Goal: Task Accomplishment & Management: Manage account settings

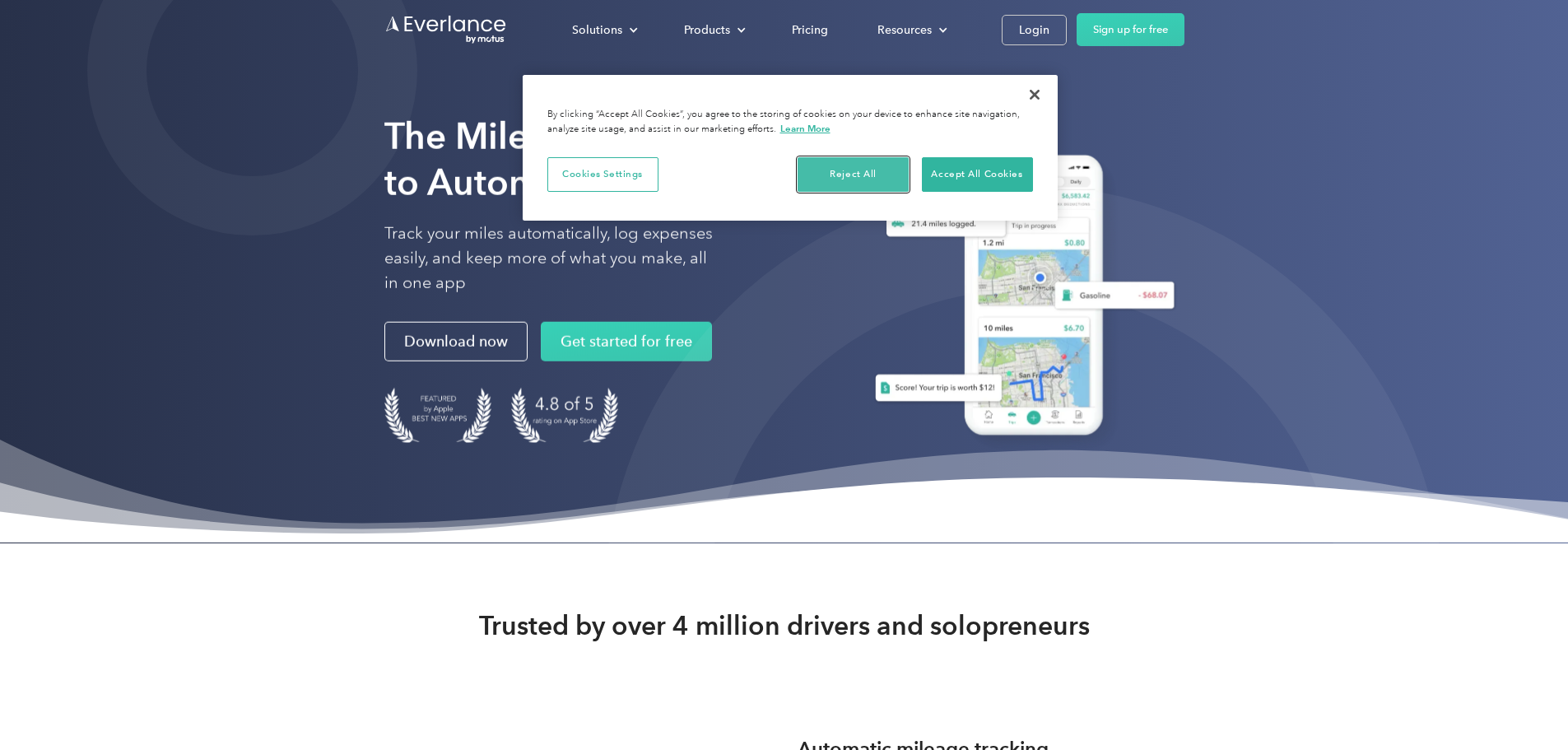
click at [847, 175] on button "Reject All" at bounding box center [853, 174] width 112 height 34
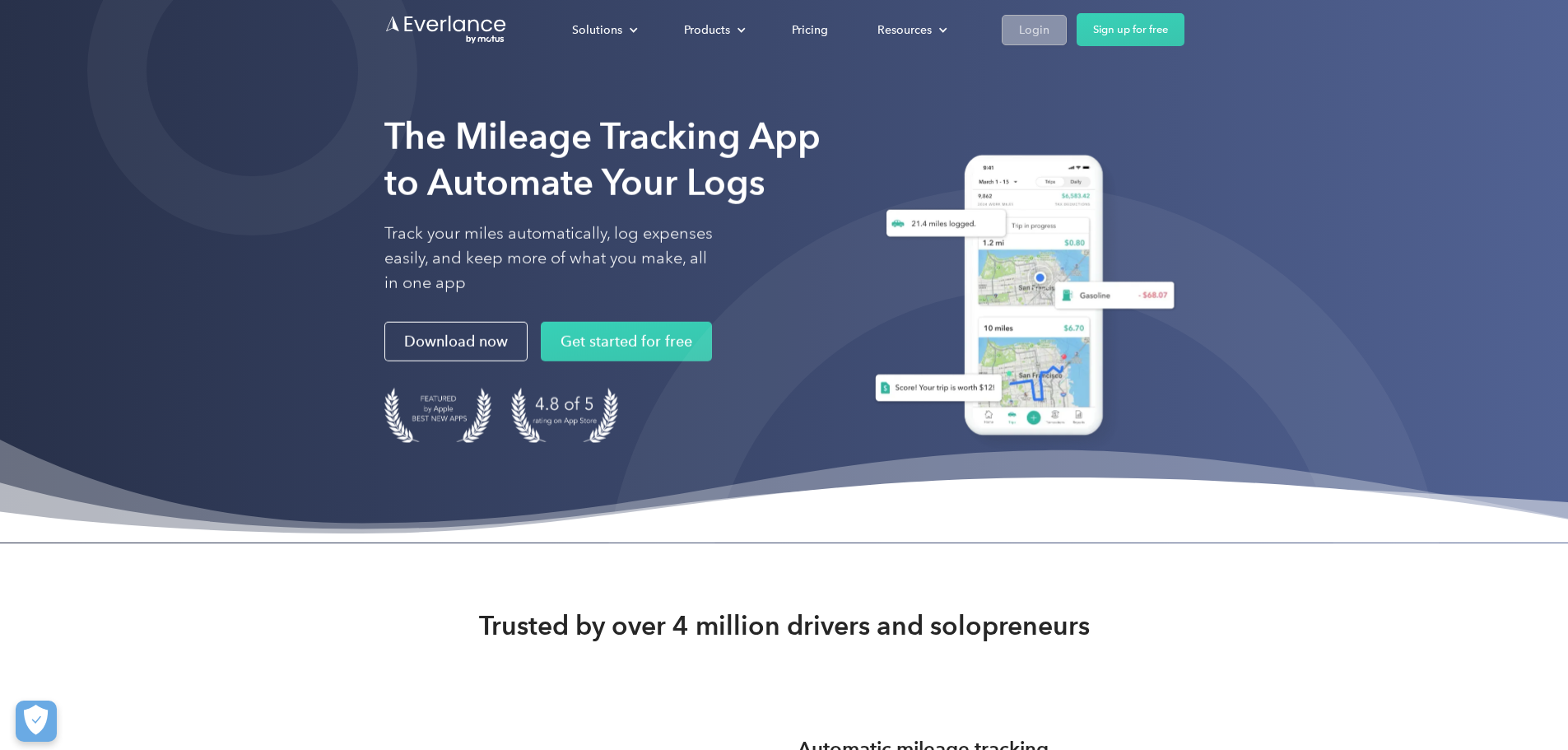
click at [1049, 25] on div "Login" at bounding box center [1034, 30] width 31 height 21
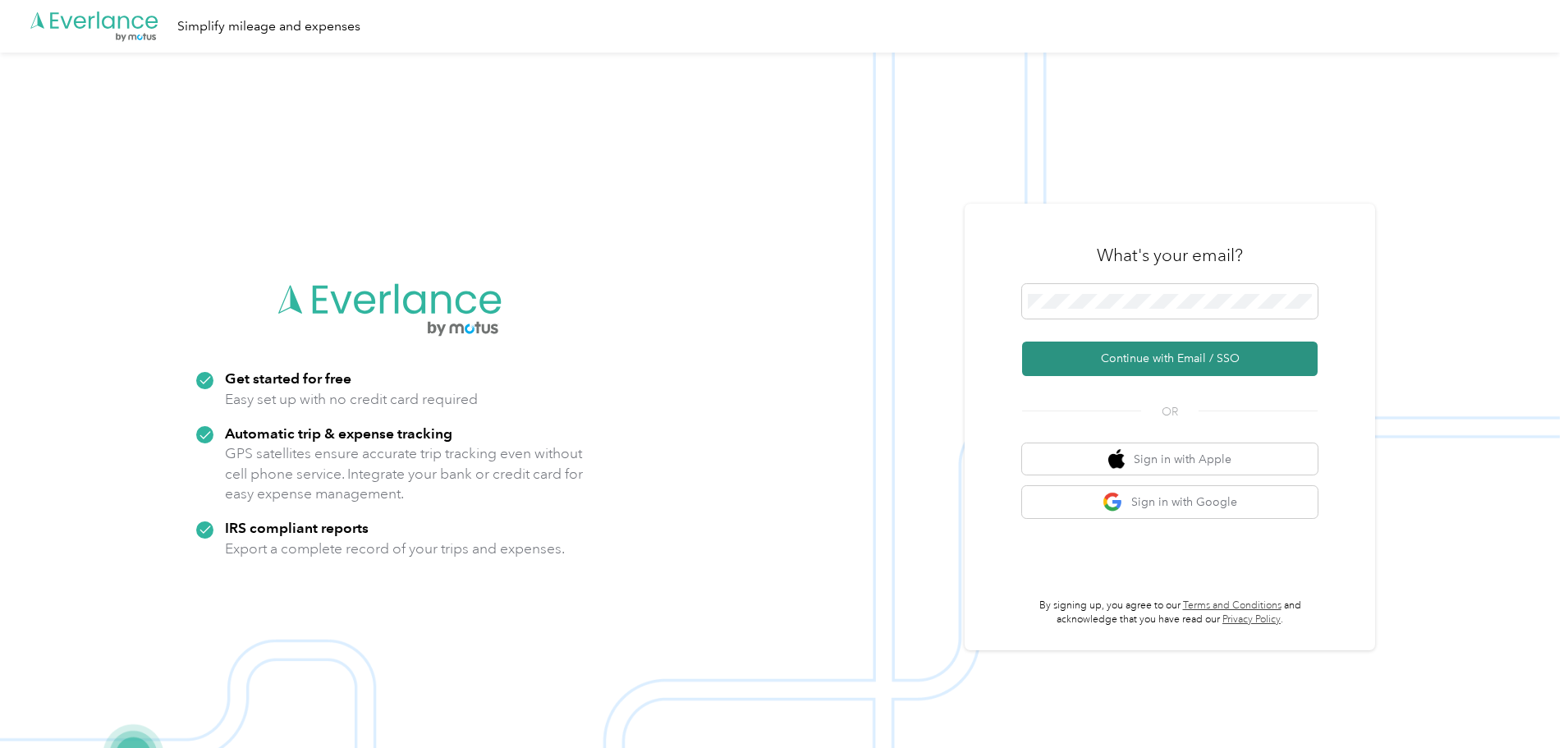
click at [1170, 358] on button "Continue with Email / SSO" at bounding box center [1169, 359] width 295 height 34
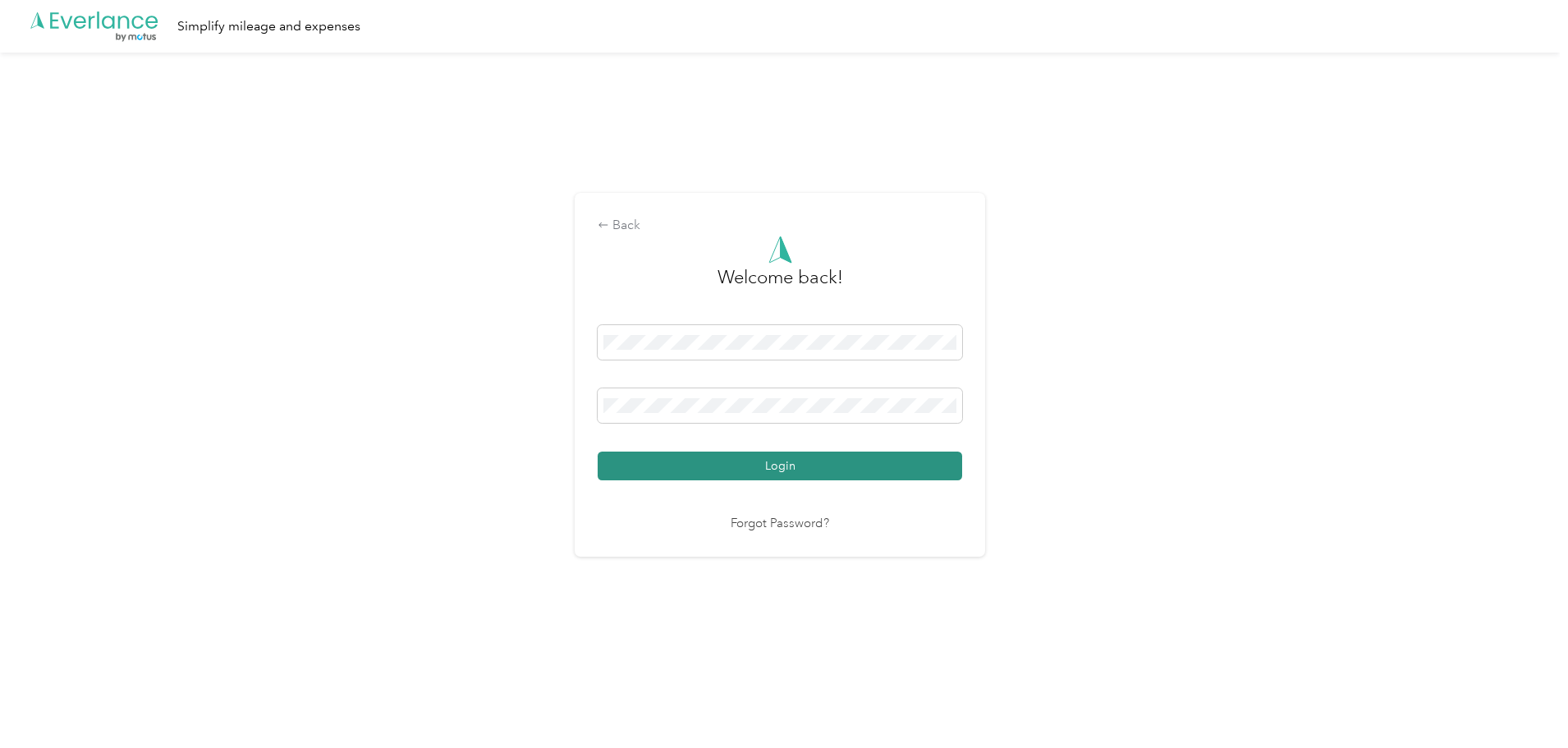
click at [747, 476] on button "Login" at bounding box center [779, 466] width 364 height 29
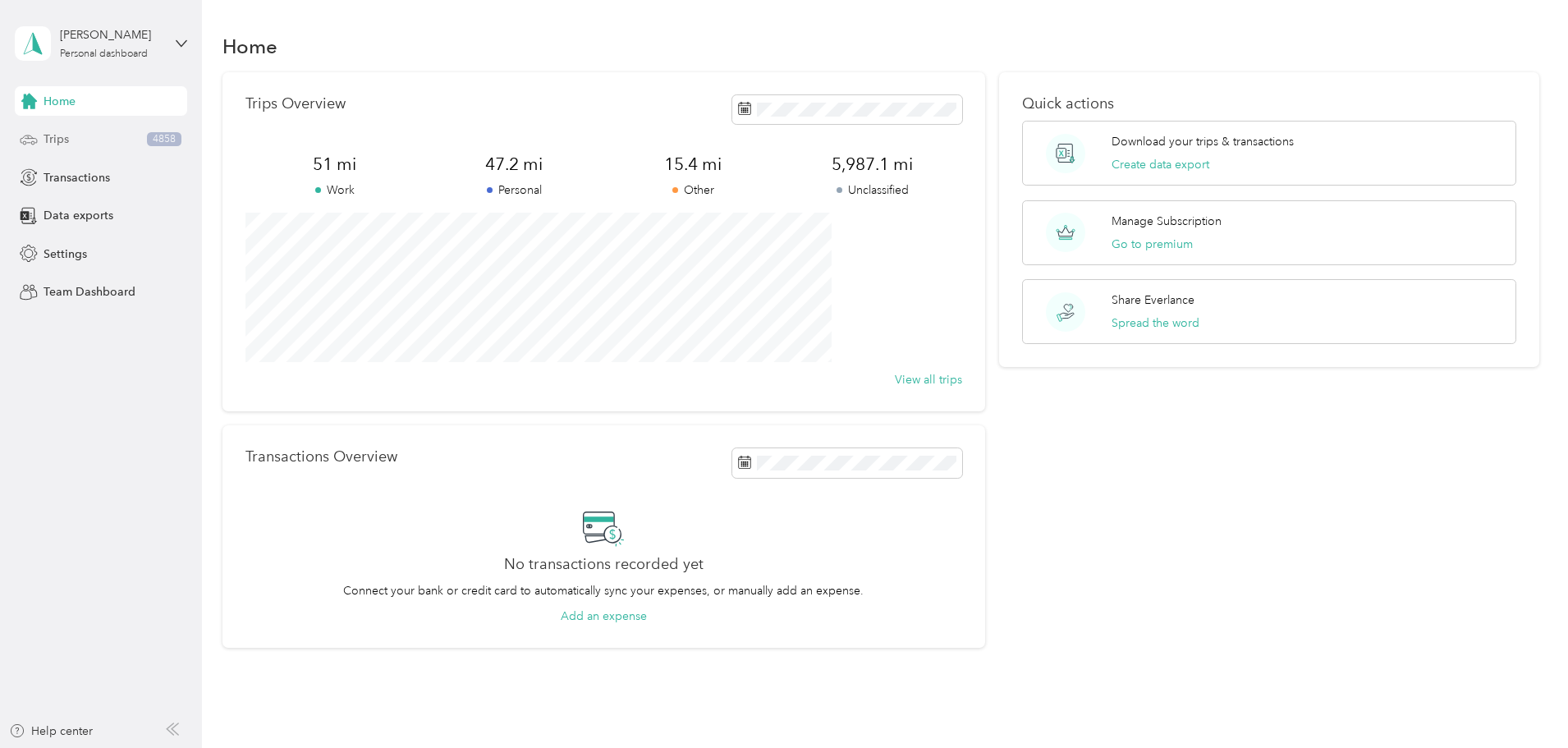
click at [54, 137] on span "Trips" at bounding box center [56, 140] width 26 height 17
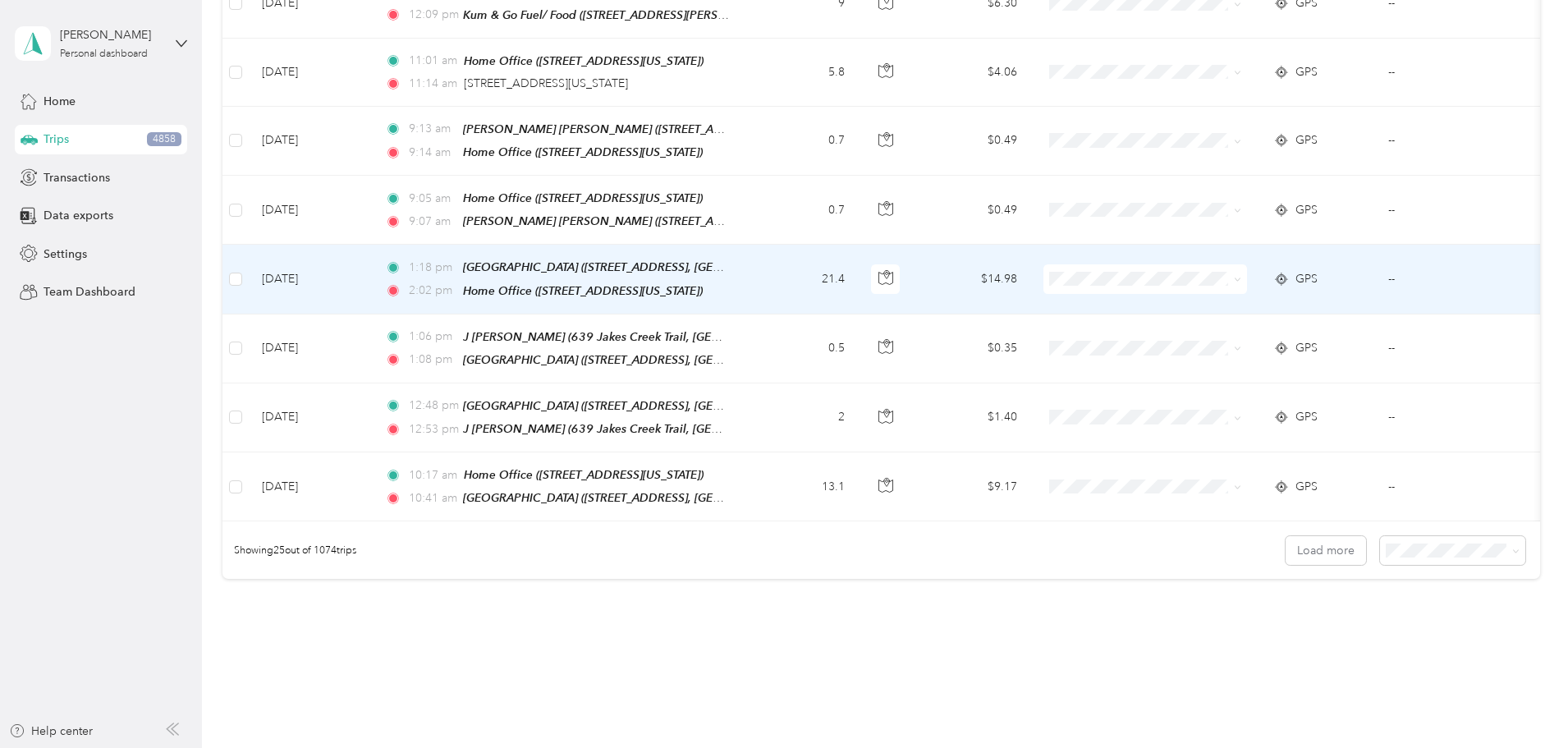
scroll to position [1514, 0]
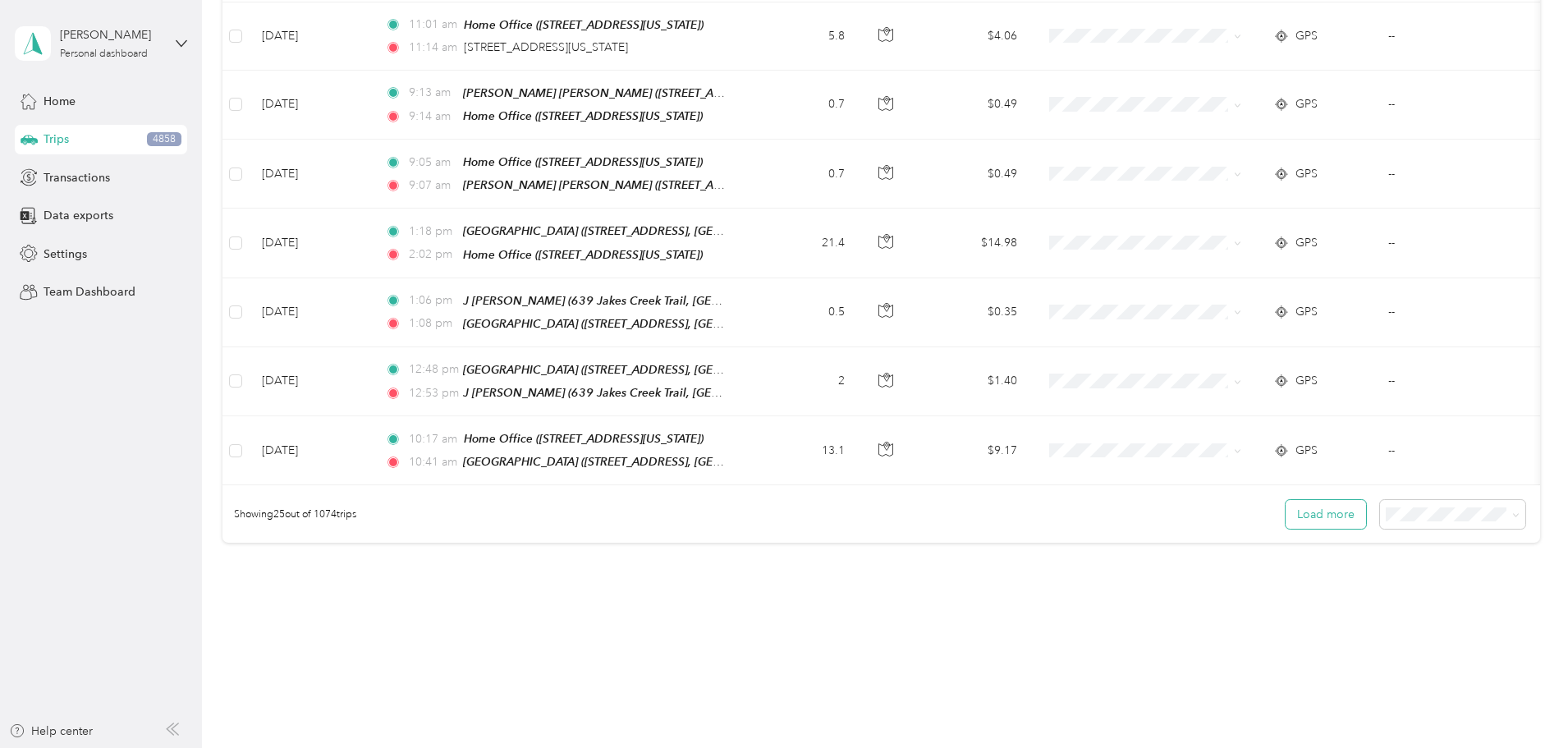
click at [1286, 500] on button "Load more" at bounding box center [1326, 514] width 80 height 29
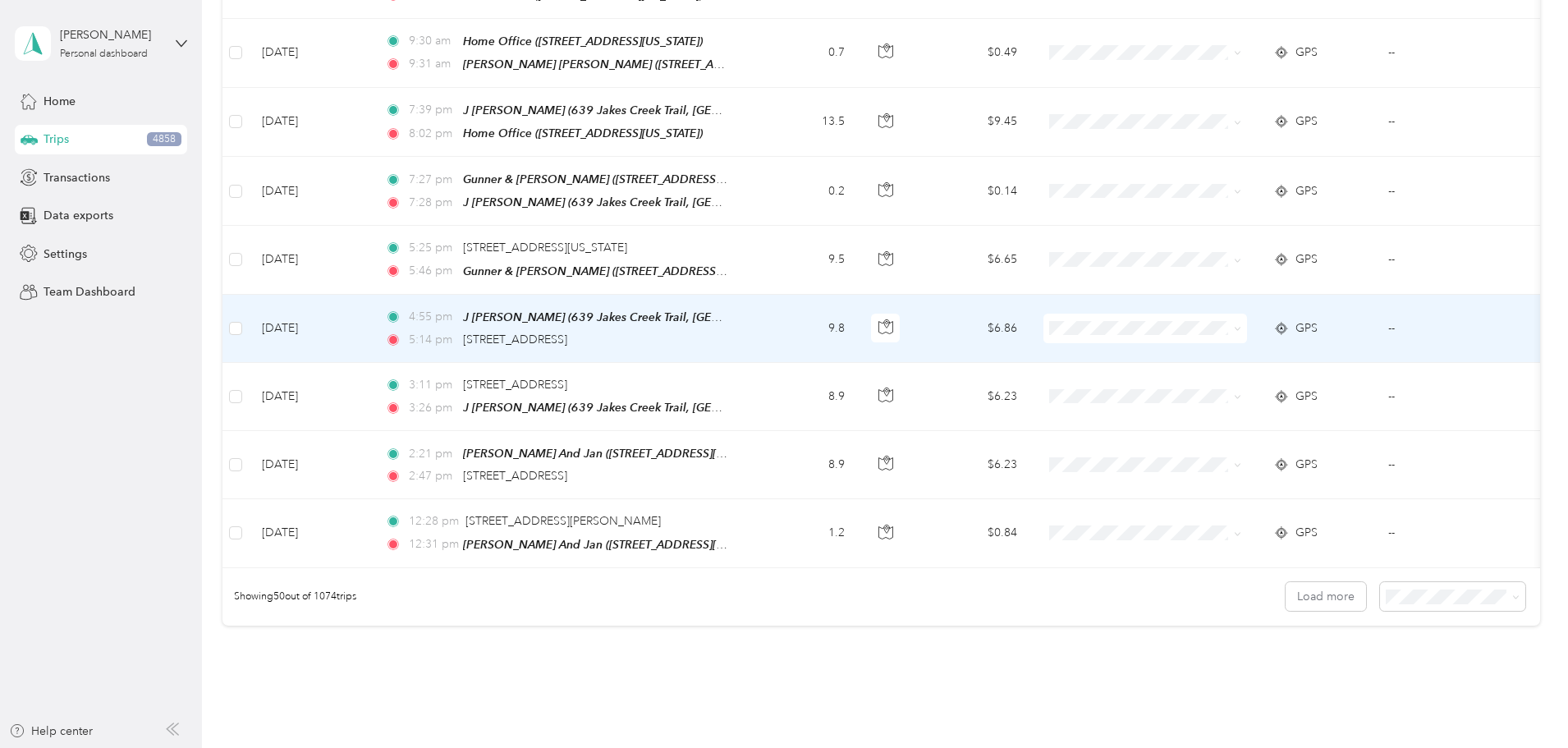
scroll to position [3151, 0]
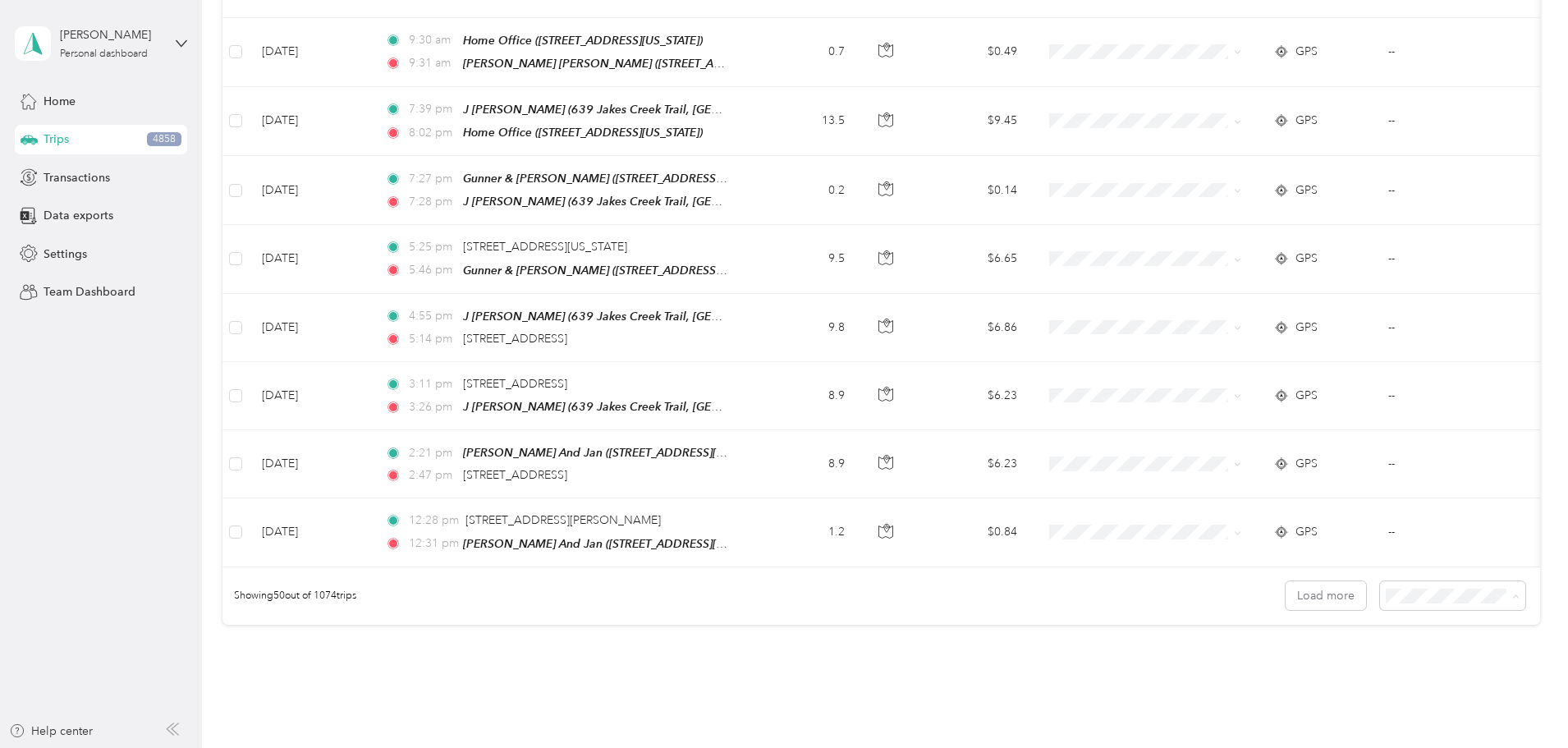
click at [1308, 629] on span "100 per load" at bounding box center [1311, 631] width 68 height 14
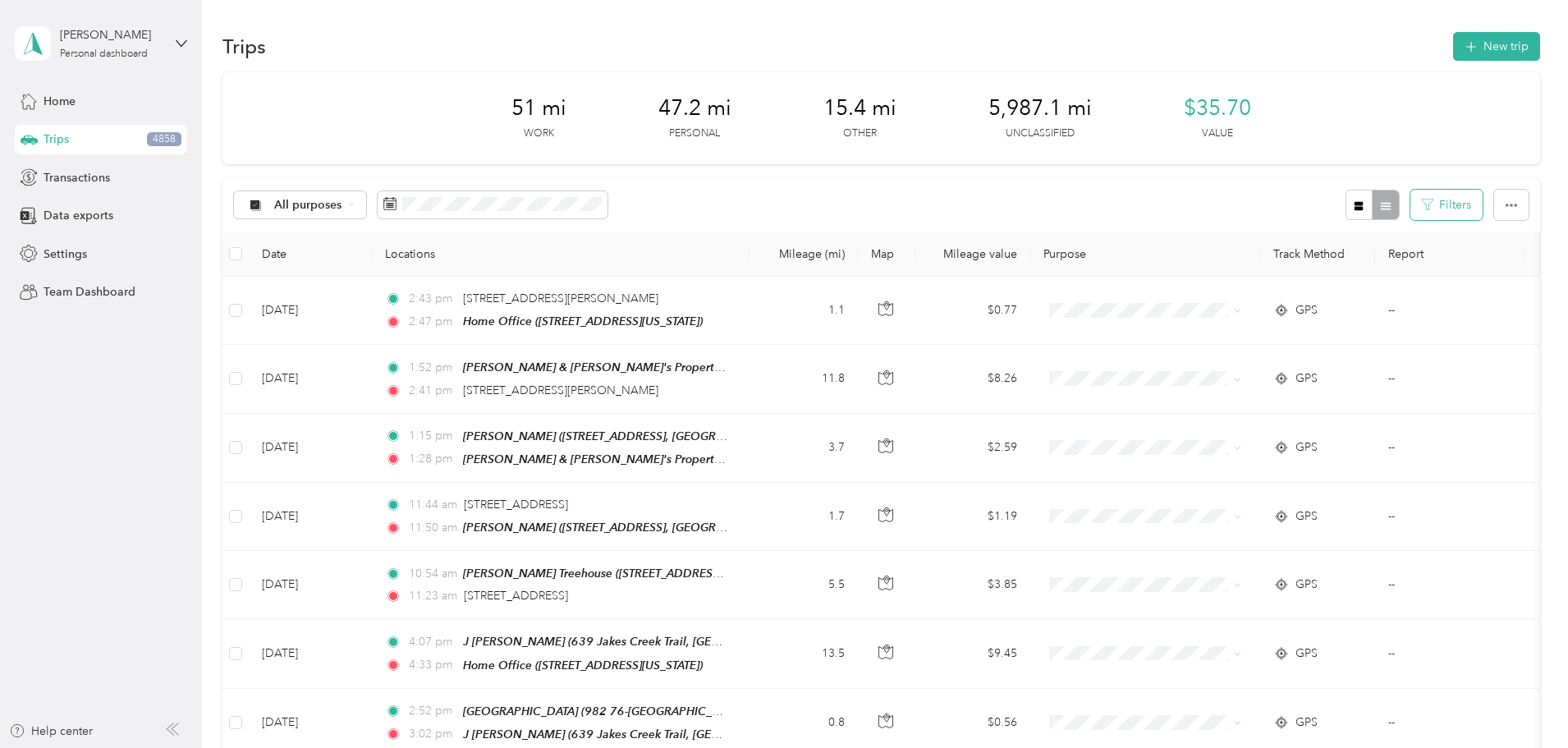
click at [1410, 204] on button "Filters" at bounding box center [1446, 205] width 72 height 31
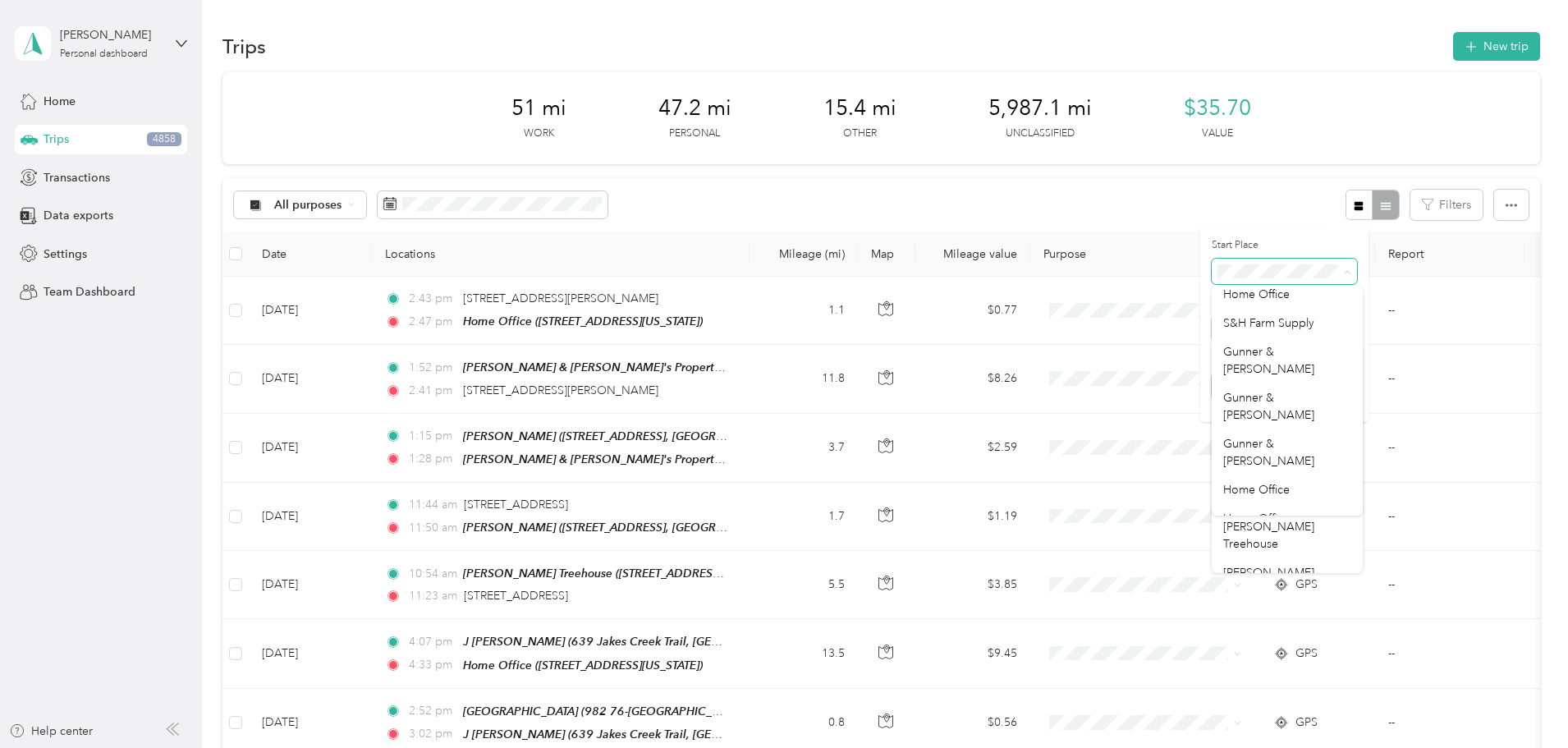
scroll to position [1064, 0]
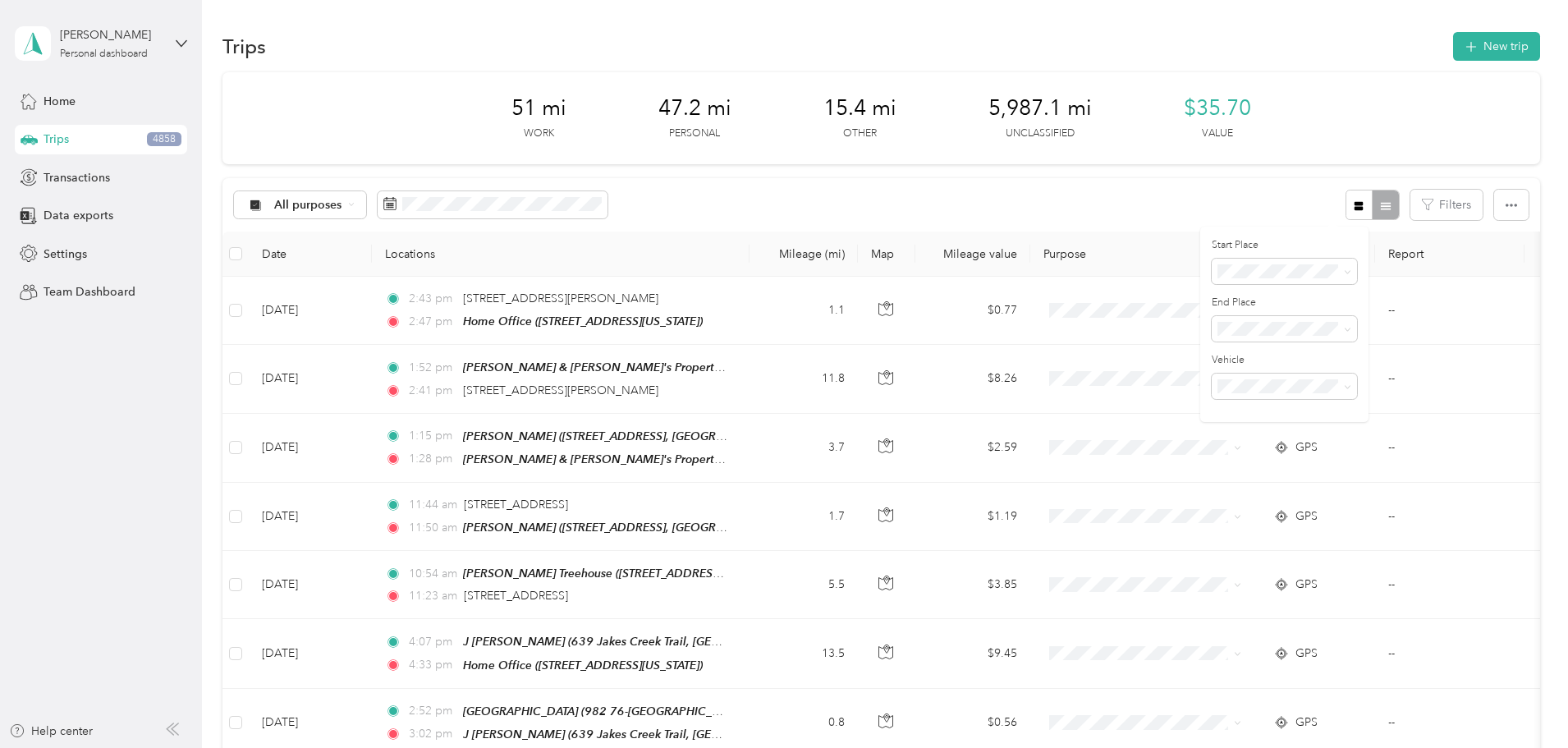
click at [1276, 626] on div "Jesse M." at bounding box center [1287, 635] width 128 height 17
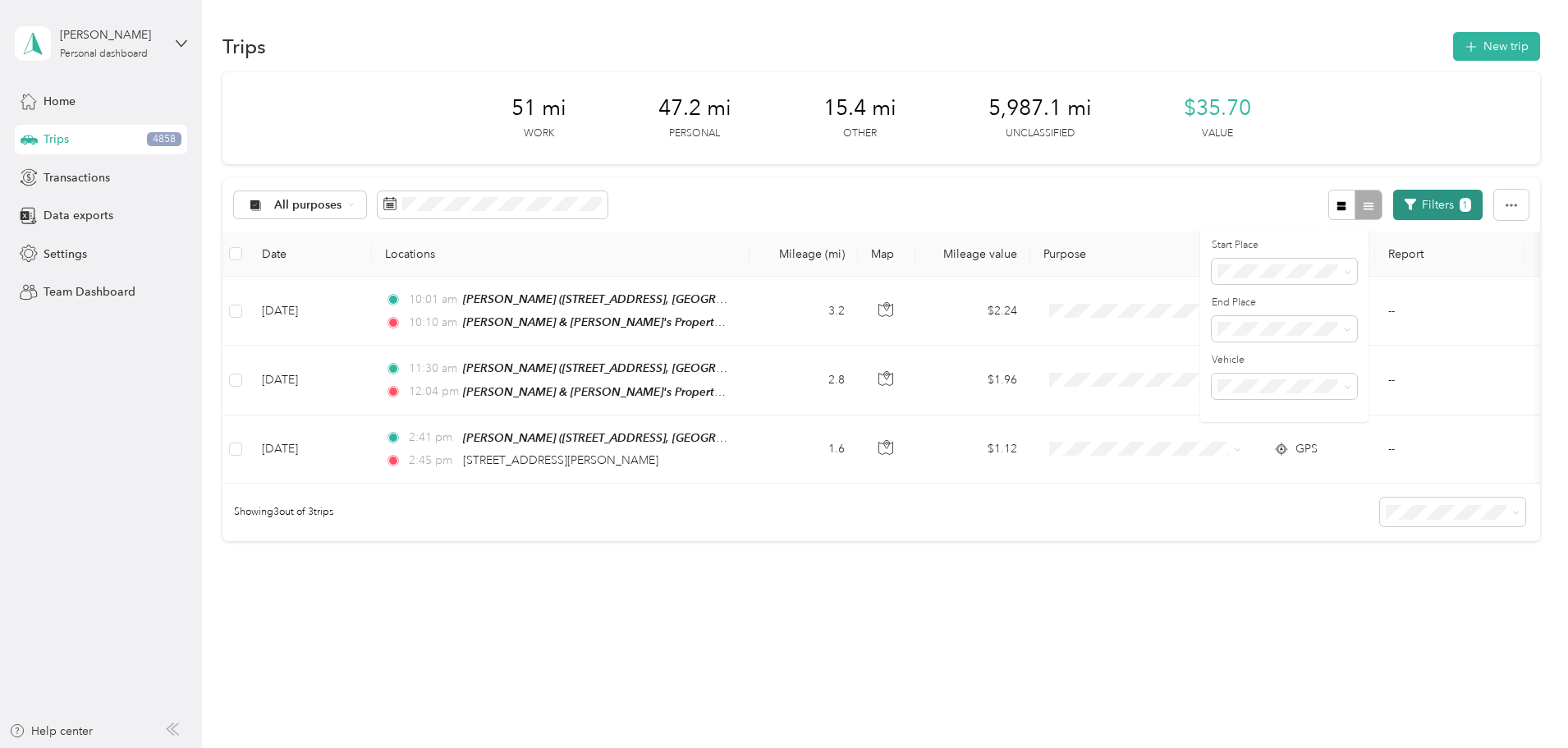
click at [1393, 199] on button "Filters 1" at bounding box center [1437, 205] width 90 height 31
click at [1346, 270] on icon at bounding box center [1347, 272] width 8 height 8
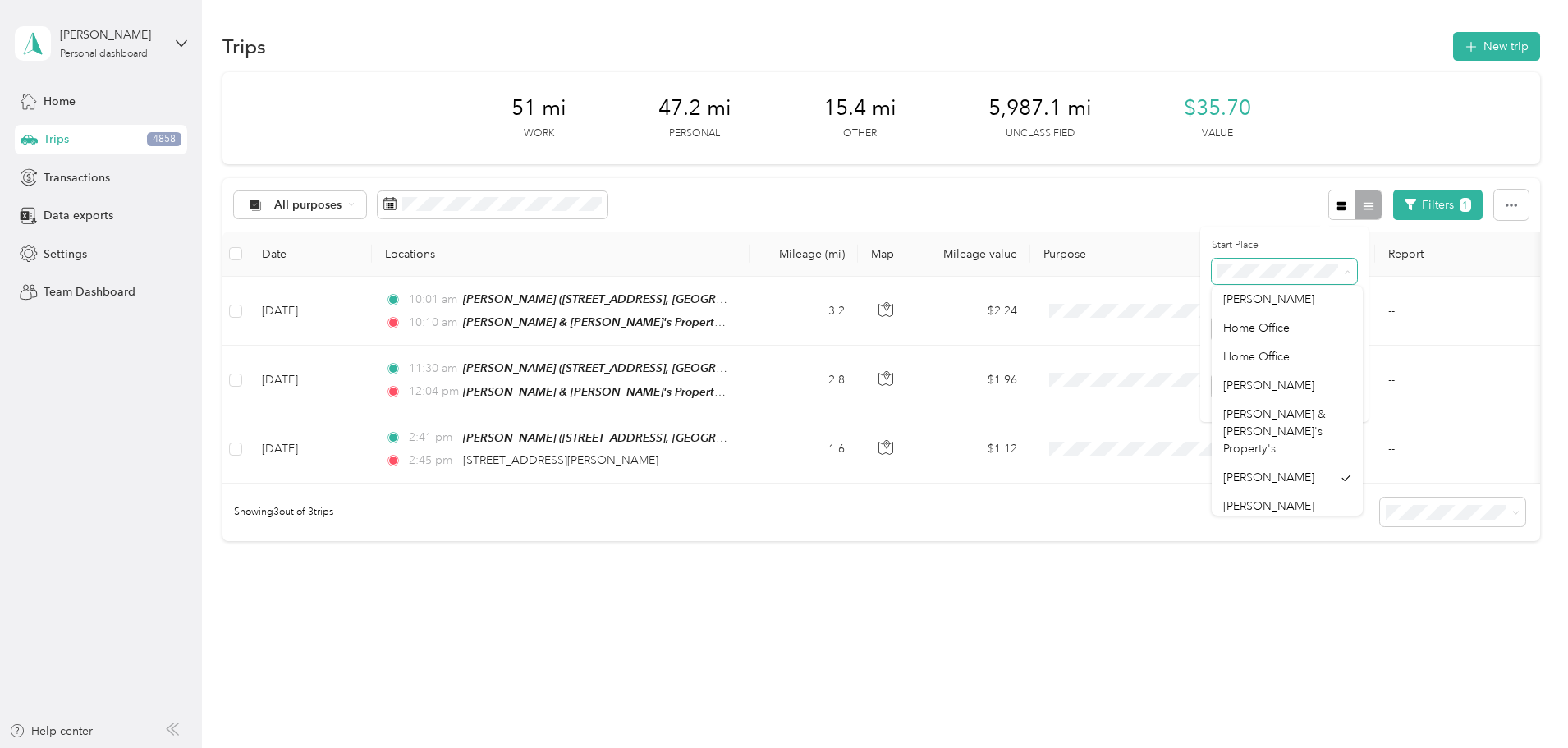
scroll to position [1226, 0]
click at [1261, 522] on div "Crazy Craig's Cheeky Monkey" at bounding box center [1287, 539] width 128 height 34
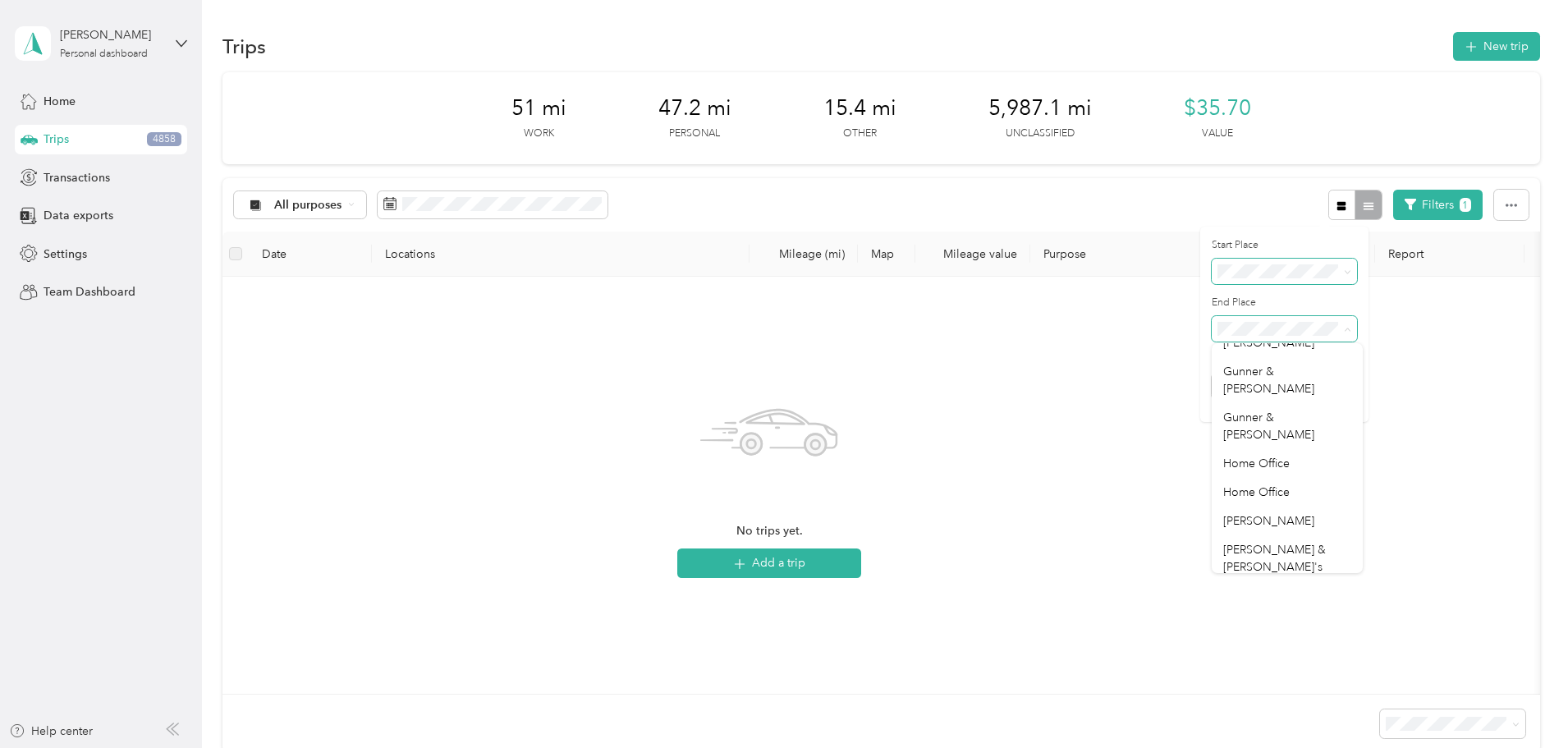
scroll to position [1148, 0]
click at [1265, 430] on ol "Anywhere TCS 171 Payne Stewart Dr Suit 300, Branson Craig & Lori M. Craig & Lor…" at bounding box center [1287, 449] width 151 height 230
click at [1270, 618] on div "Mike & Nelly's Property's" at bounding box center [1287, 644] width 128 height 51
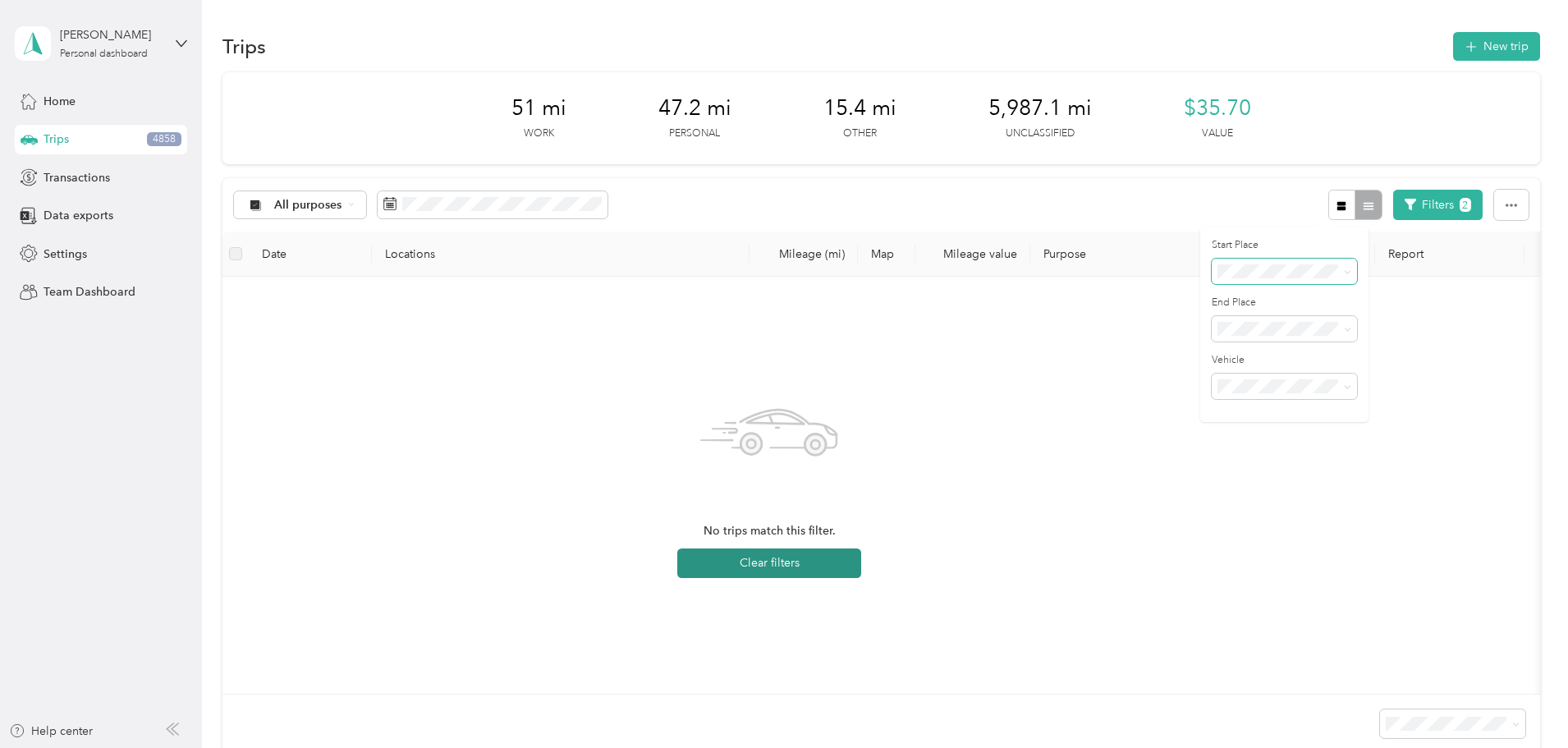
click at [861, 568] on button "Clear filters" at bounding box center [769, 563] width 184 height 30
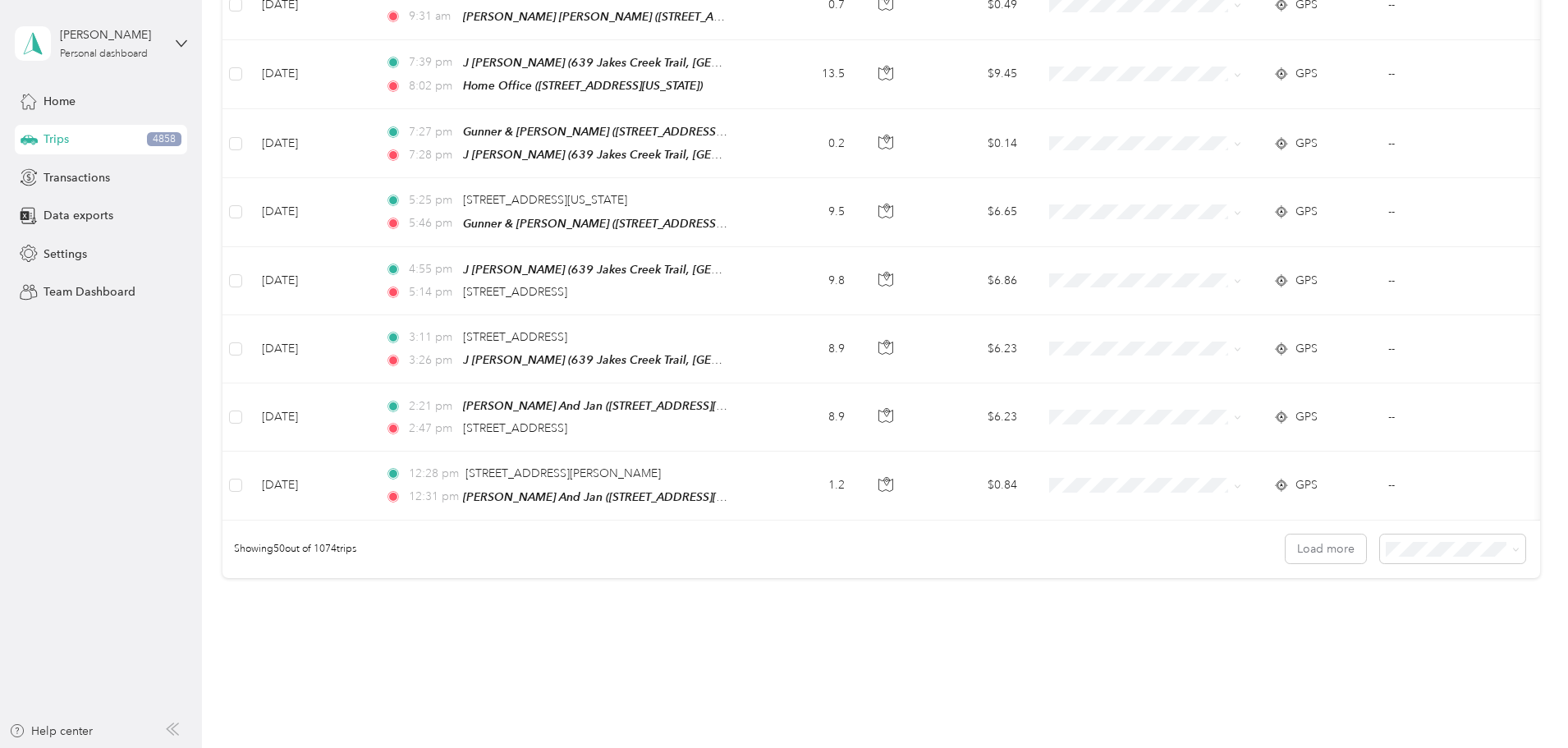
scroll to position [3199, 0]
click at [1286, 534] on button "Load more" at bounding box center [1326, 549] width 80 height 29
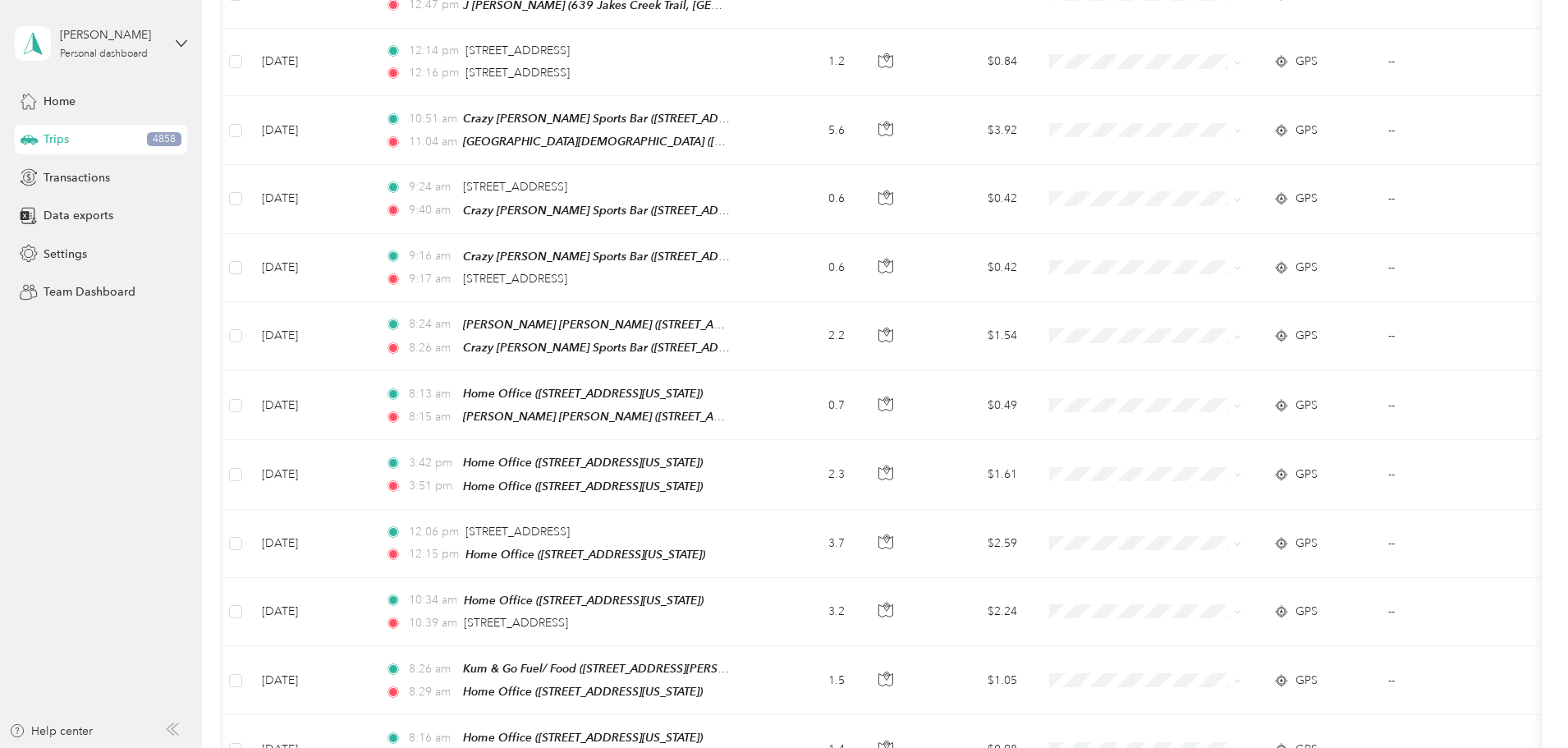
scroll to position [4564, 0]
